Goal: Check status: Check status

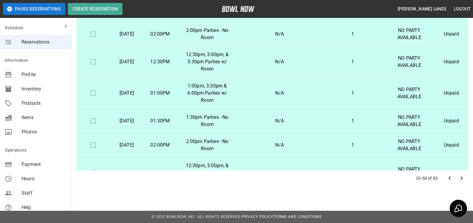
scroll to position [508, 0]
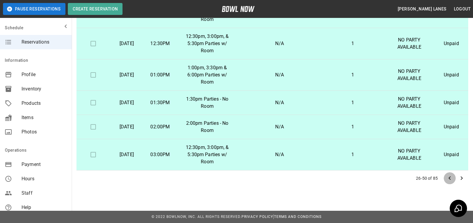
click at [453, 177] on button "Go to previous page" at bounding box center [450, 178] width 12 height 12
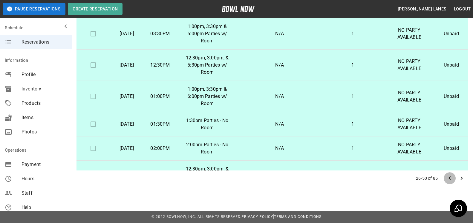
click at [453, 177] on div at bounding box center [456, 178] width 24 height 12
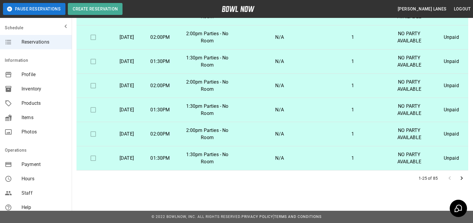
click at [453, 177] on div at bounding box center [456, 178] width 24 height 12
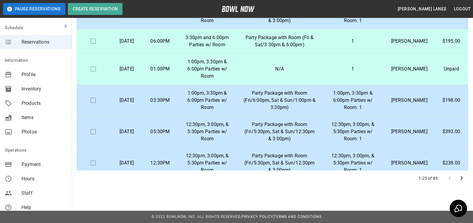
scroll to position [0, 0]
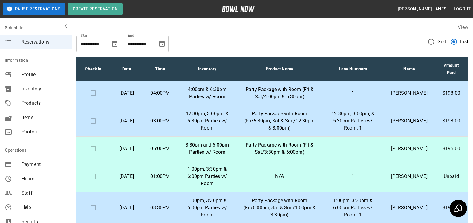
click at [468, 87] on div "**********" at bounding box center [272, 158] width 401 height 279
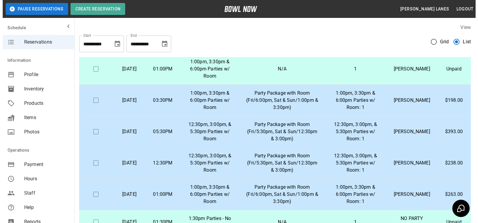
scroll to position [122, 0]
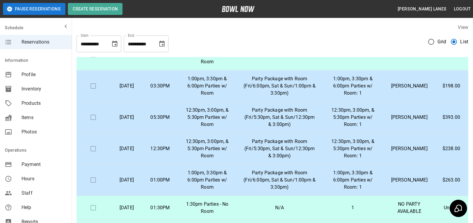
click at [425, 94] on td "[PERSON_NAME]" at bounding box center [409, 86] width 50 height 31
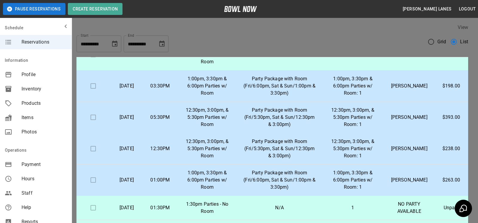
click at [412, 89] on div at bounding box center [239, 111] width 478 height 223
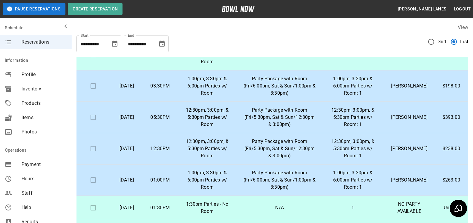
click at [404, 121] on p "[PERSON_NAME]" at bounding box center [409, 117] width 41 height 7
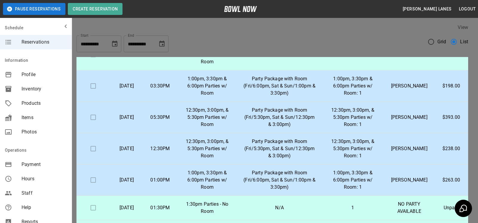
scroll to position [61, 0]
click at [405, 157] on div at bounding box center [239, 111] width 478 height 223
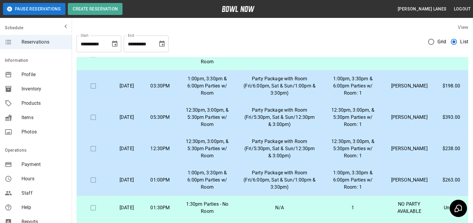
click at [407, 152] on p "[PERSON_NAME]" at bounding box center [409, 148] width 41 height 7
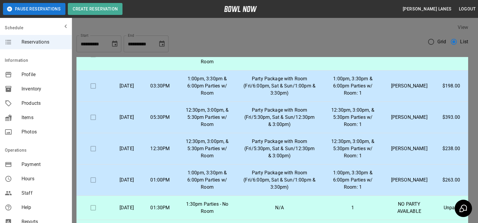
scroll to position [91, 0]
click at [406, 154] on div at bounding box center [239, 111] width 478 height 223
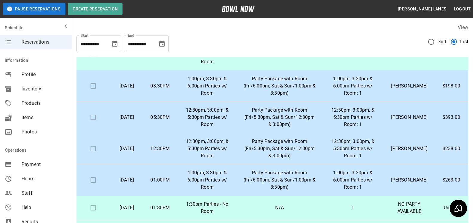
click at [407, 152] on p "[PERSON_NAME]" at bounding box center [409, 148] width 41 height 7
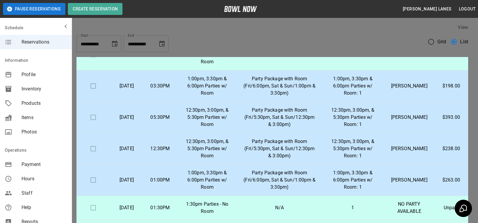
scroll to position [30, 0]
click at [423, 167] on div at bounding box center [239, 111] width 478 height 223
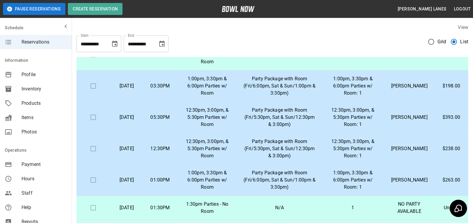
click at [413, 184] on p "[PERSON_NAME]" at bounding box center [409, 180] width 41 height 7
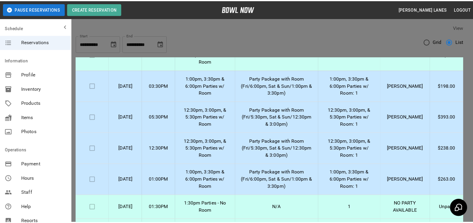
scroll to position [61, 0]
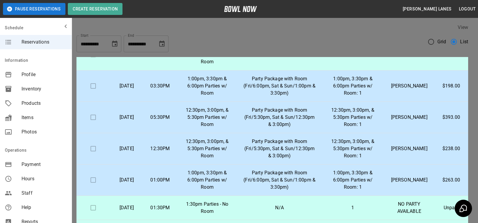
click at [409, 147] on div at bounding box center [239, 111] width 478 height 223
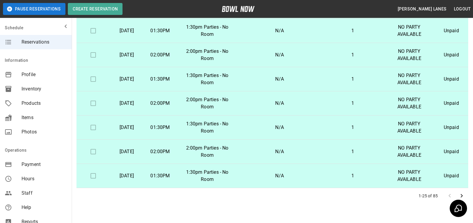
scroll to position [108, 0]
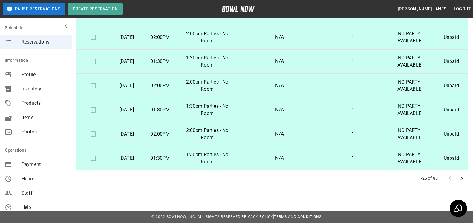
click at [465, 179] on icon "Go to next page" at bounding box center [461, 178] width 7 height 7
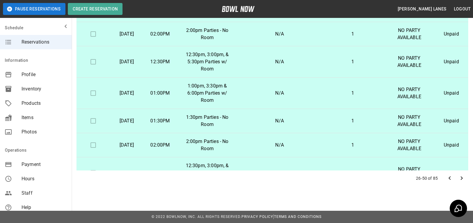
click at [462, 176] on icon "Go to next page" at bounding box center [461, 178] width 7 height 7
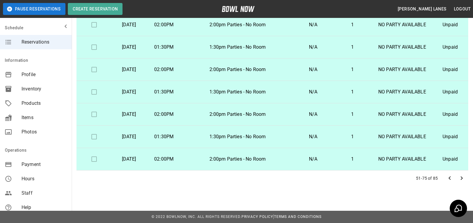
scroll to position [408, 0]
click at [461, 177] on icon "Go to next page" at bounding box center [462, 179] width 2 height 4
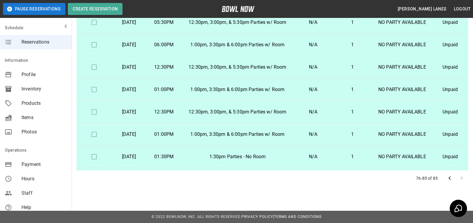
scroll to position [45, 0]
